Goal: Task Accomplishment & Management: Manage account settings

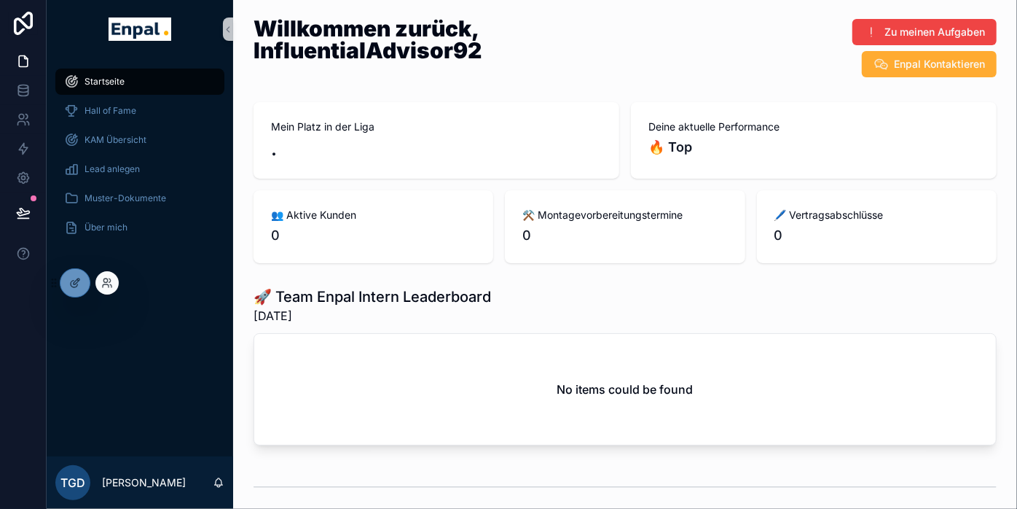
click at [114, 280] on div at bounding box center [106, 282] width 23 height 23
click at [108, 278] on icon at bounding box center [107, 283] width 12 height 12
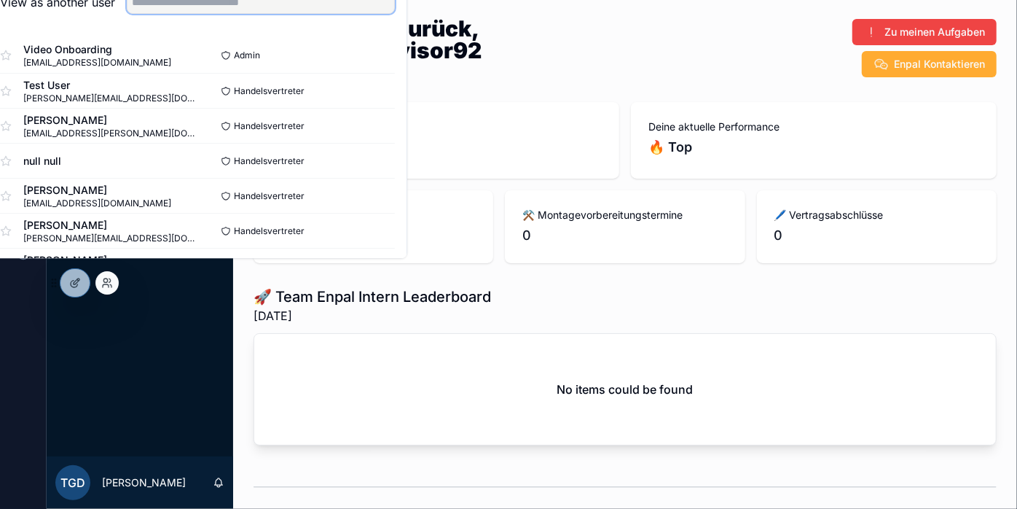
click at [189, 14] on input "text" at bounding box center [261, 2] width 268 height 23
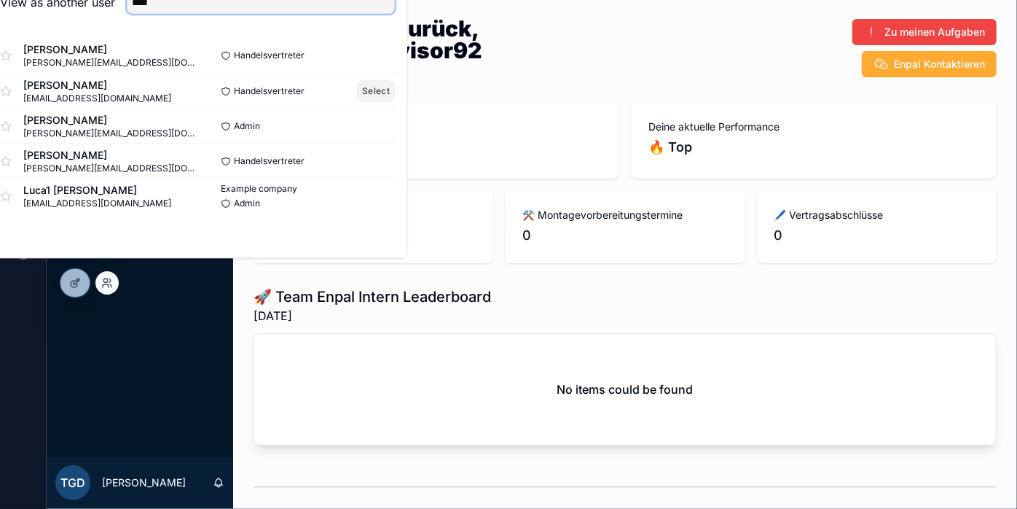
type input "****"
click at [390, 101] on button "Select" at bounding box center [376, 90] width 38 height 21
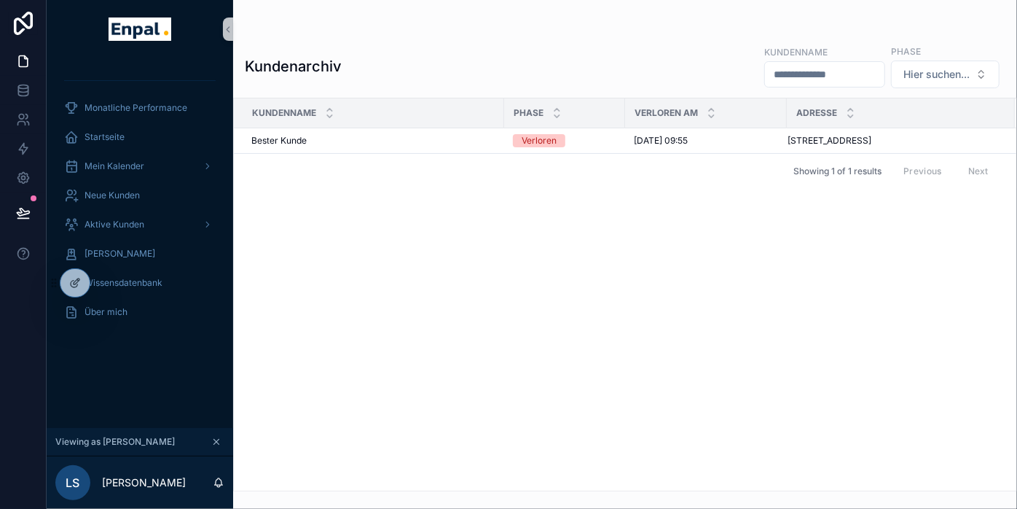
click at [861, 66] on input "scrollable content" at bounding box center [824, 74] width 119 height 20
click at [127, 221] on span "Aktive Kunden" at bounding box center [115, 225] width 60 height 12
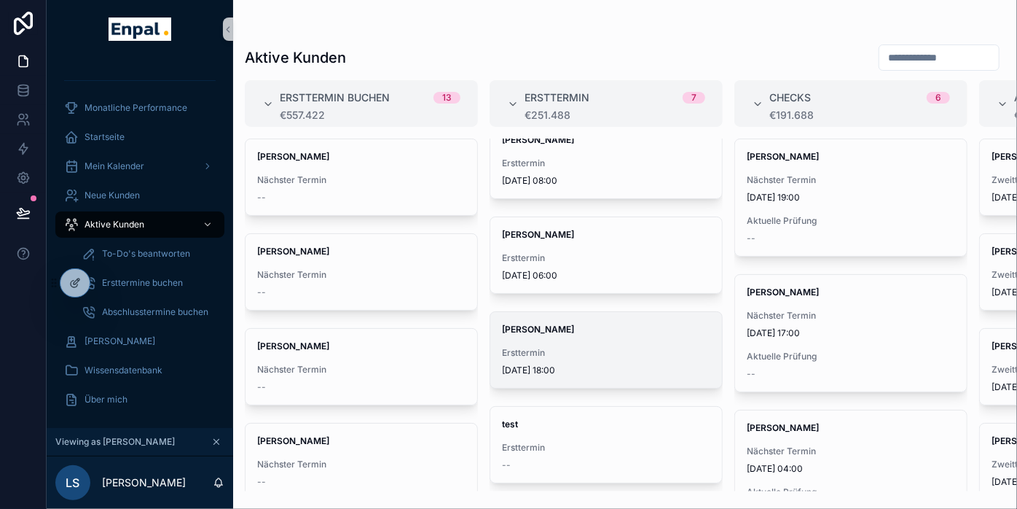
click at [583, 348] on span "Ersttermin" at bounding box center [606, 353] width 208 height 12
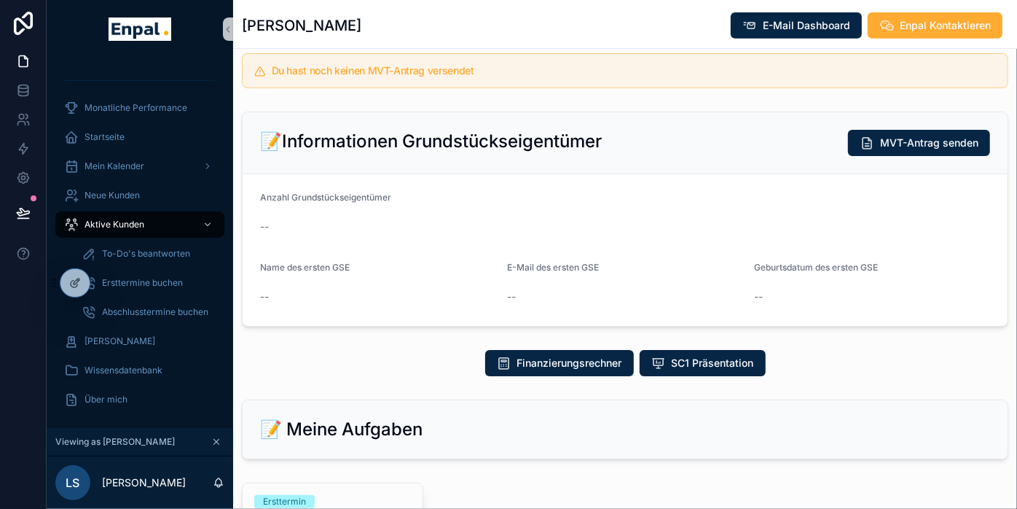
scroll to position [485, 0]
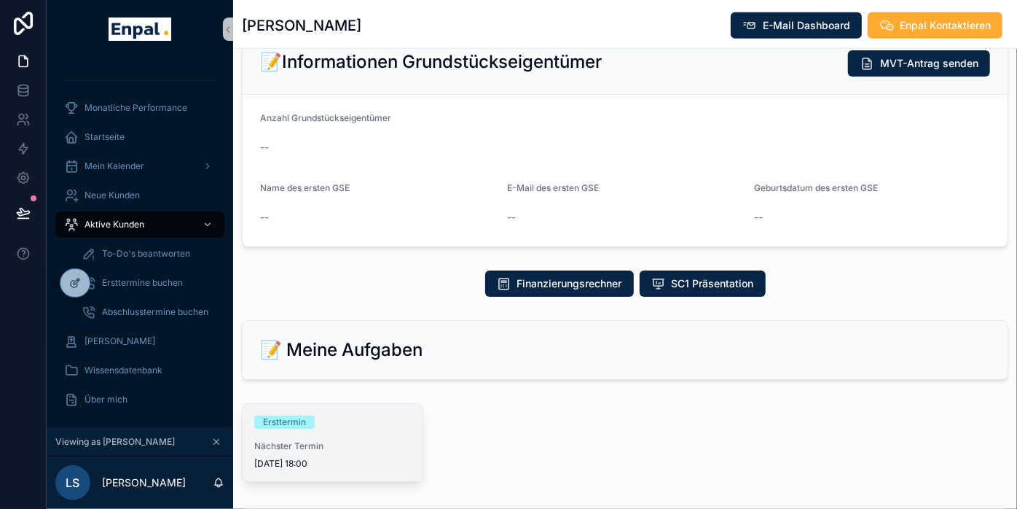
click at [275, 447] on span "Nächster Termin" at bounding box center [332, 446] width 157 height 12
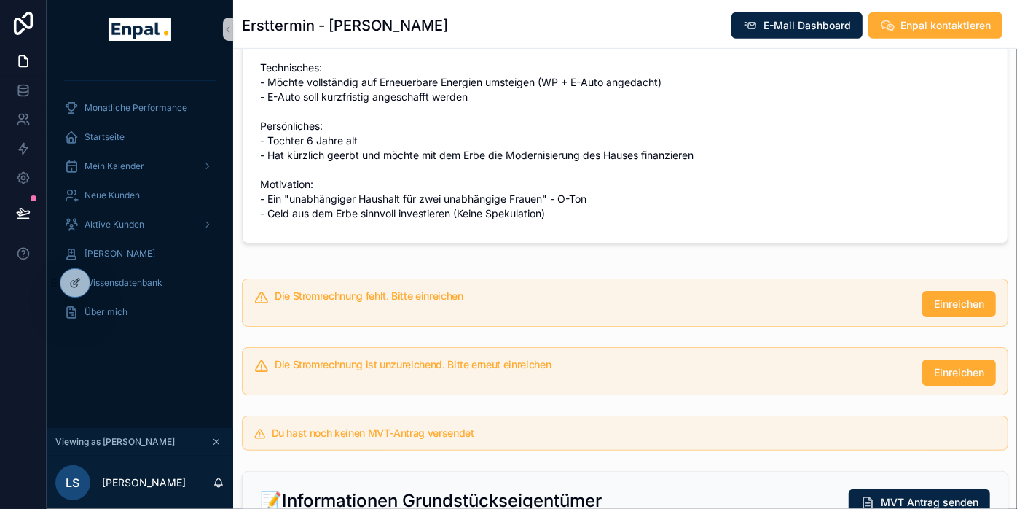
scroll to position [647, 0]
